Goal: Task Accomplishment & Management: Use online tool/utility

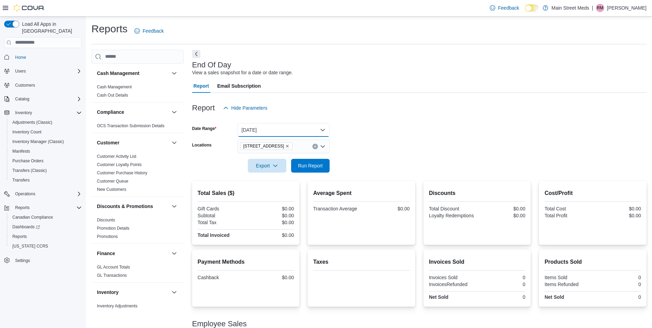
click at [269, 127] on button "[DATE]" at bounding box center [284, 130] width 92 height 14
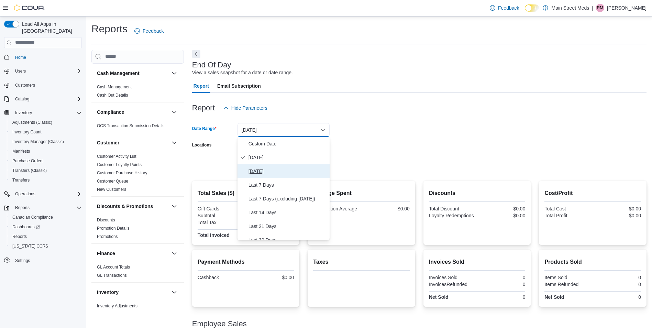
click at [273, 171] on span "[DATE]" at bounding box center [288, 171] width 78 height 8
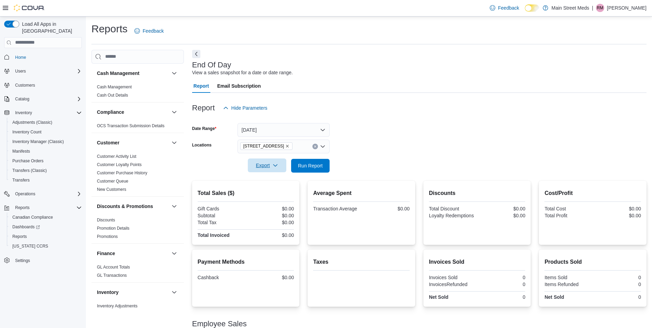
click at [270, 163] on span "Export" at bounding box center [267, 166] width 30 height 14
drag, startPoint x: 275, startPoint y: 194, endPoint x: 280, endPoint y: 191, distance: 5.5
click at [274, 194] on span "Export to Pdf" at bounding box center [268, 193] width 31 height 6
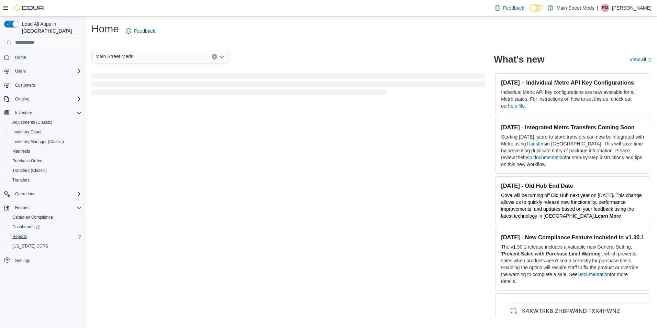
click at [20, 234] on span "Reports" at bounding box center [19, 237] width 14 height 6
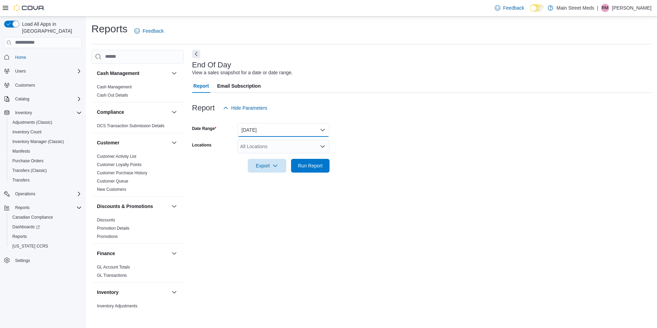
click at [259, 131] on button "[DATE]" at bounding box center [284, 130] width 92 height 14
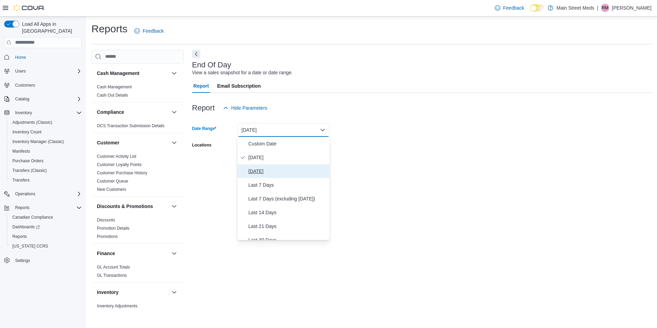
click at [264, 170] on span "Yesterday" at bounding box center [288, 171] width 78 height 8
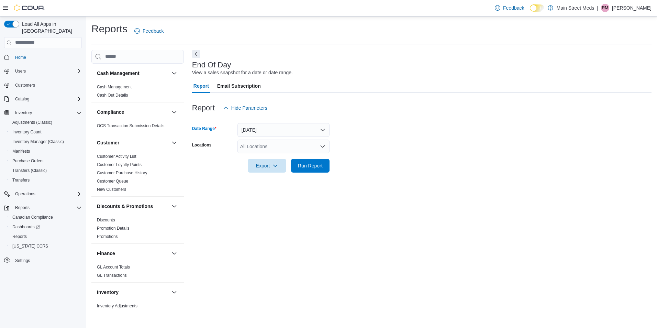
click at [272, 143] on div "All Locations" at bounding box center [284, 147] width 92 height 14
click at [269, 165] on span "310 West Main Street" at bounding box center [275, 168] width 47 height 7
click at [271, 198] on div "End Of Day View a sales snapshot for a date or date range. Report Email Subscri…" at bounding box center [422, 180] width 460 height 260
click at [273, 169] on span "Export" at bounding box center [267, 166] width 30 height 14
drag, startPoint x: 277, startPoint y: 193, endPoint x: 281, endPoint y: 195, distance: 4.8
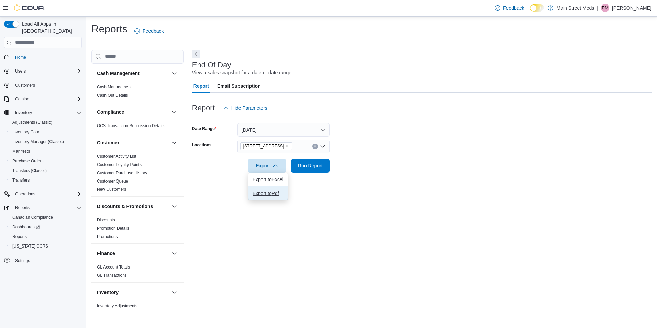
click at [277, 194] on span "Export to Pdf" at bounding box center [268, 193] width 31 height 6
